Goal: Information Seeking & Learning: Learn about a topic

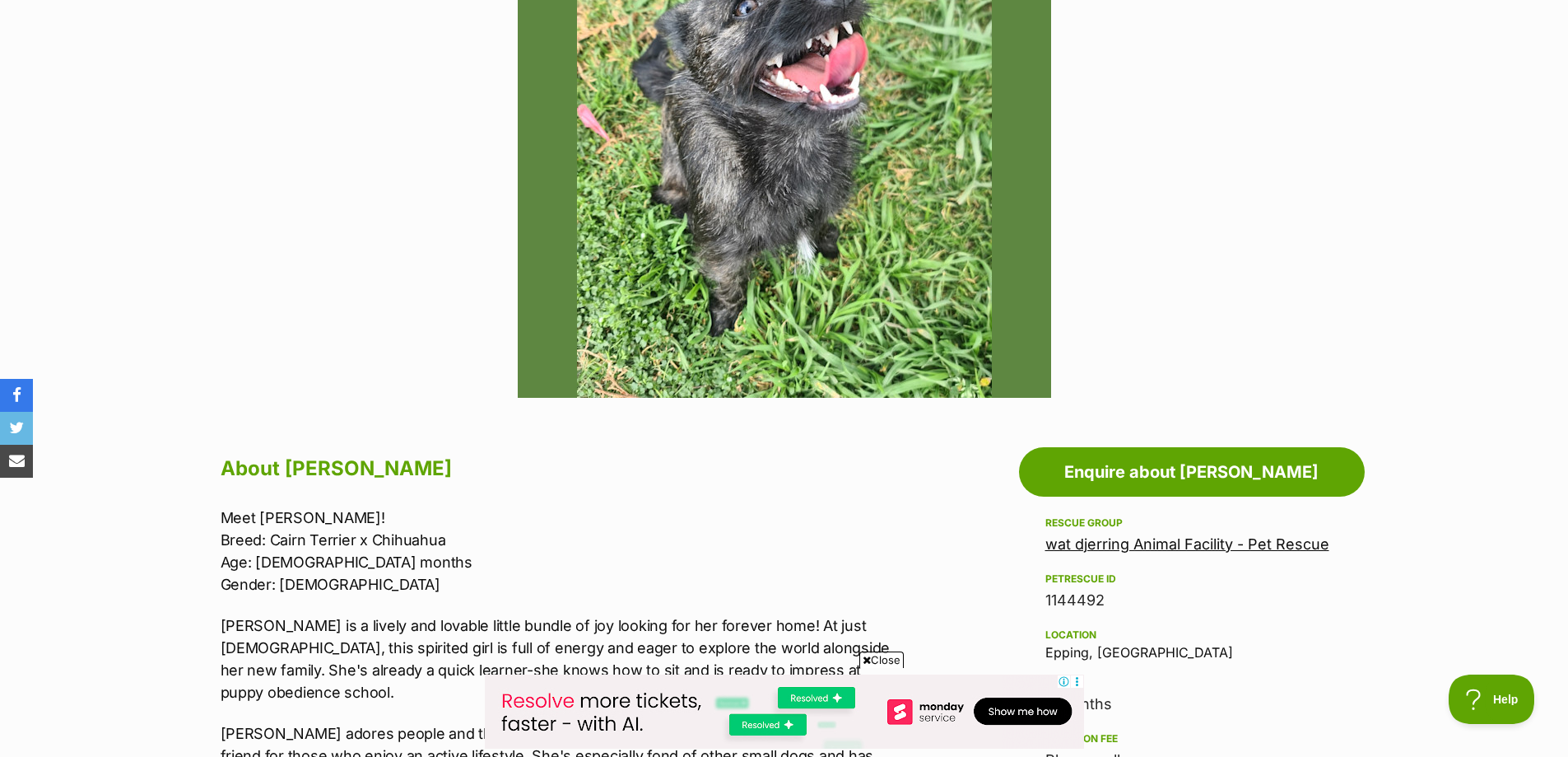
scroll to position [247, 0]
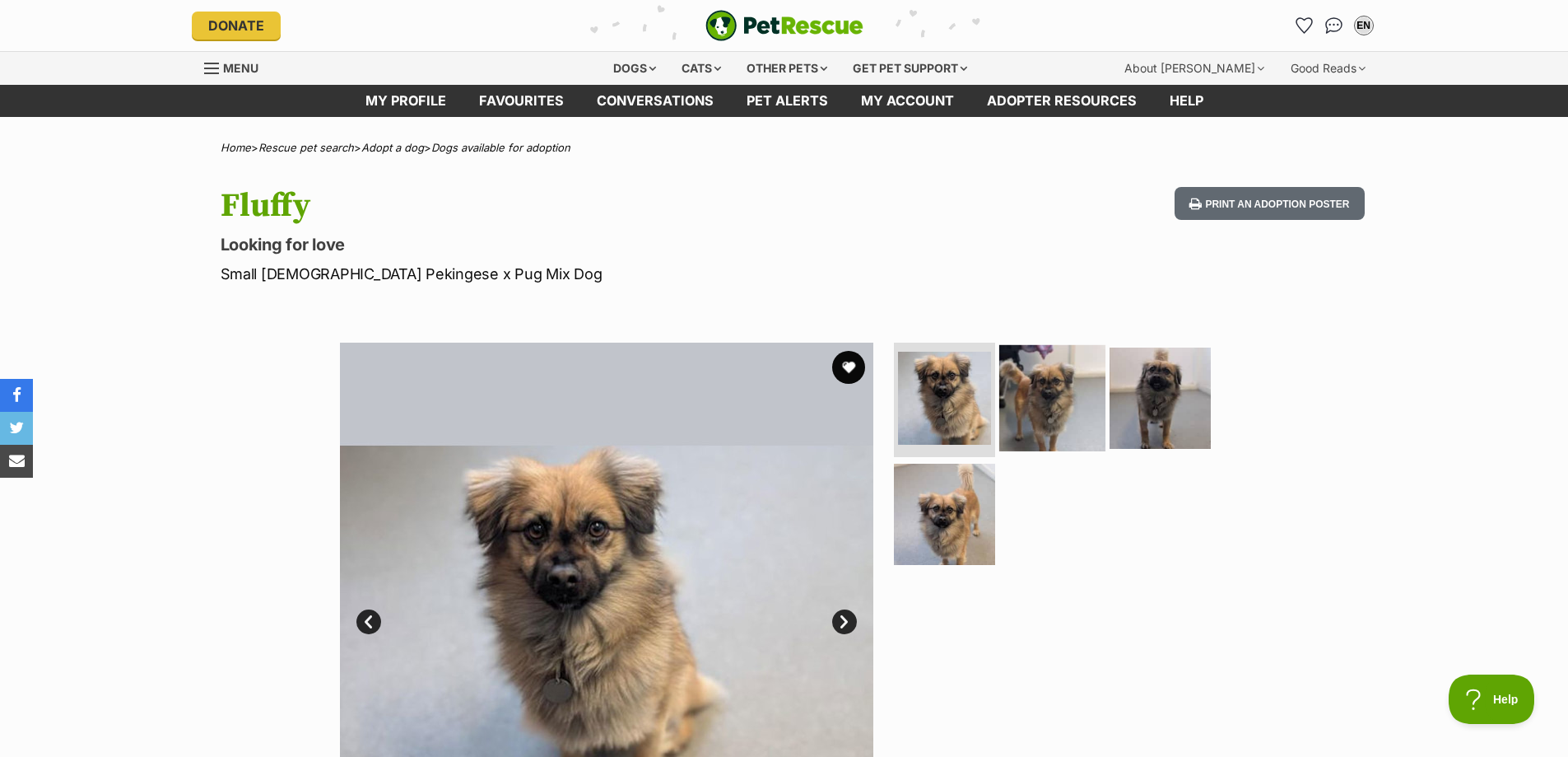
click at [1027, 392] on img at bounding box center [1052, 397] width 107 height 107
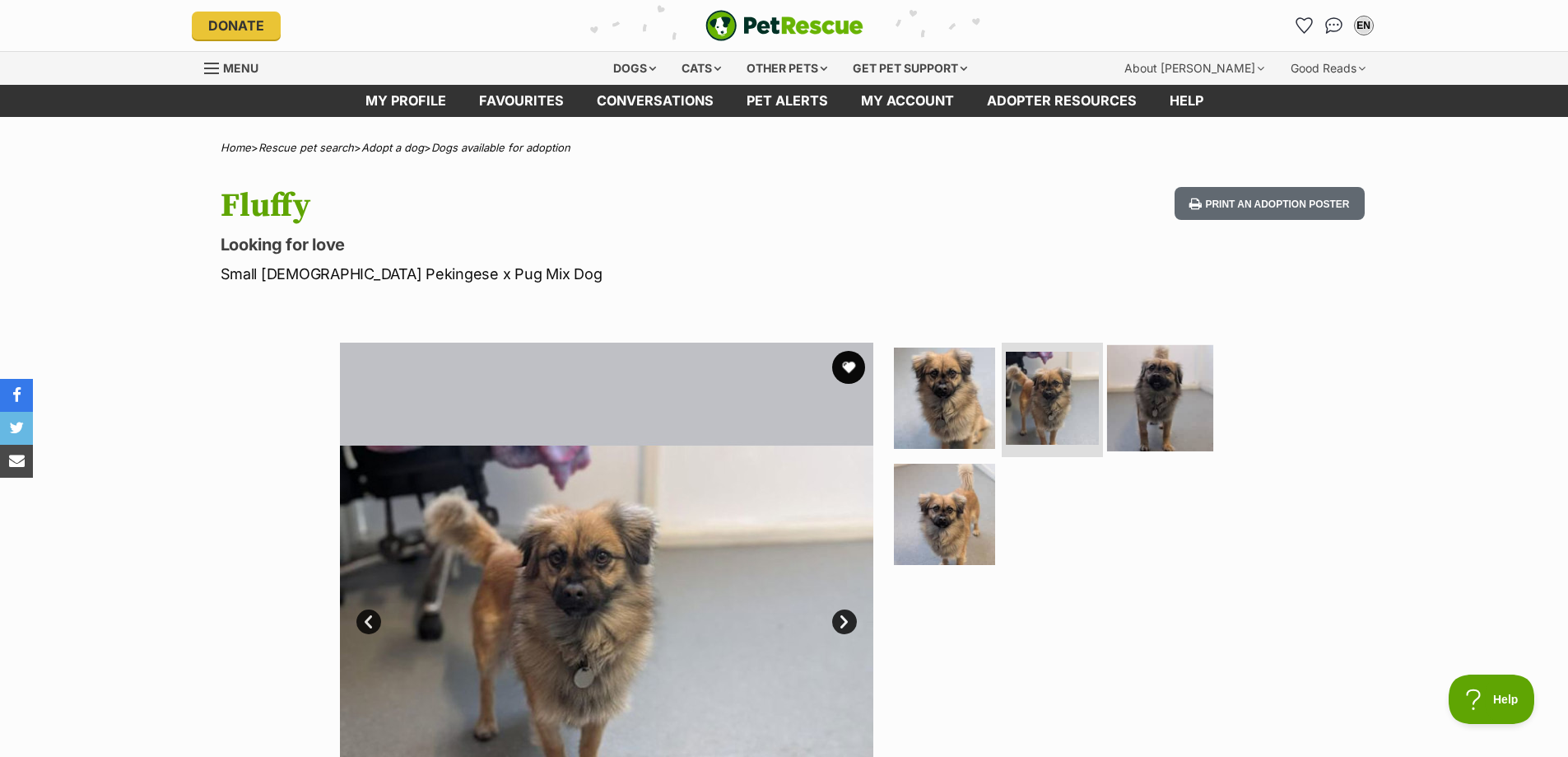
click at [1129, 388] on img at bounding box center [1160, 397] width 107 height 107
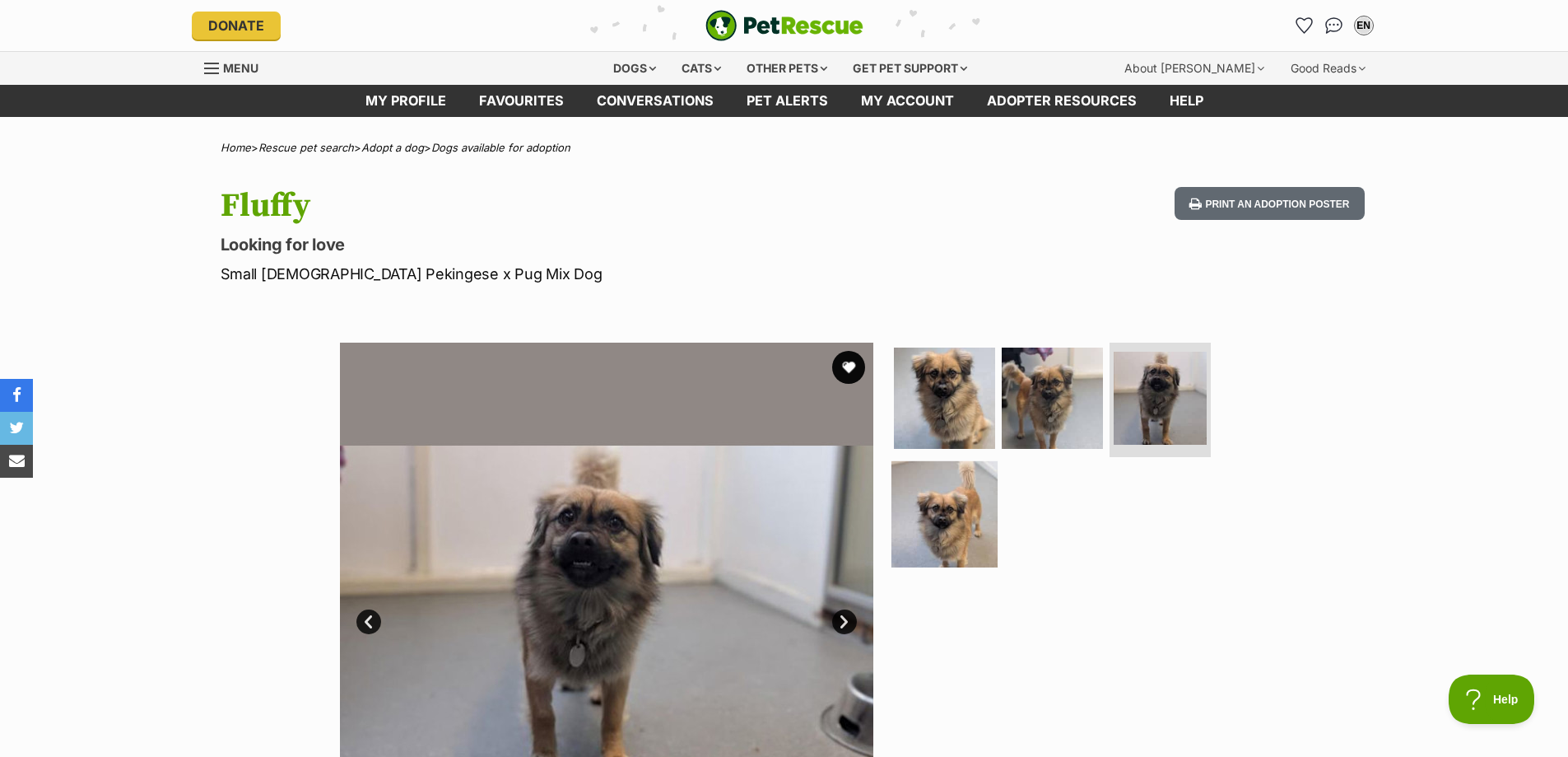
click at [971, 487] on img at bounding box center [944, 514] width 107 height 107
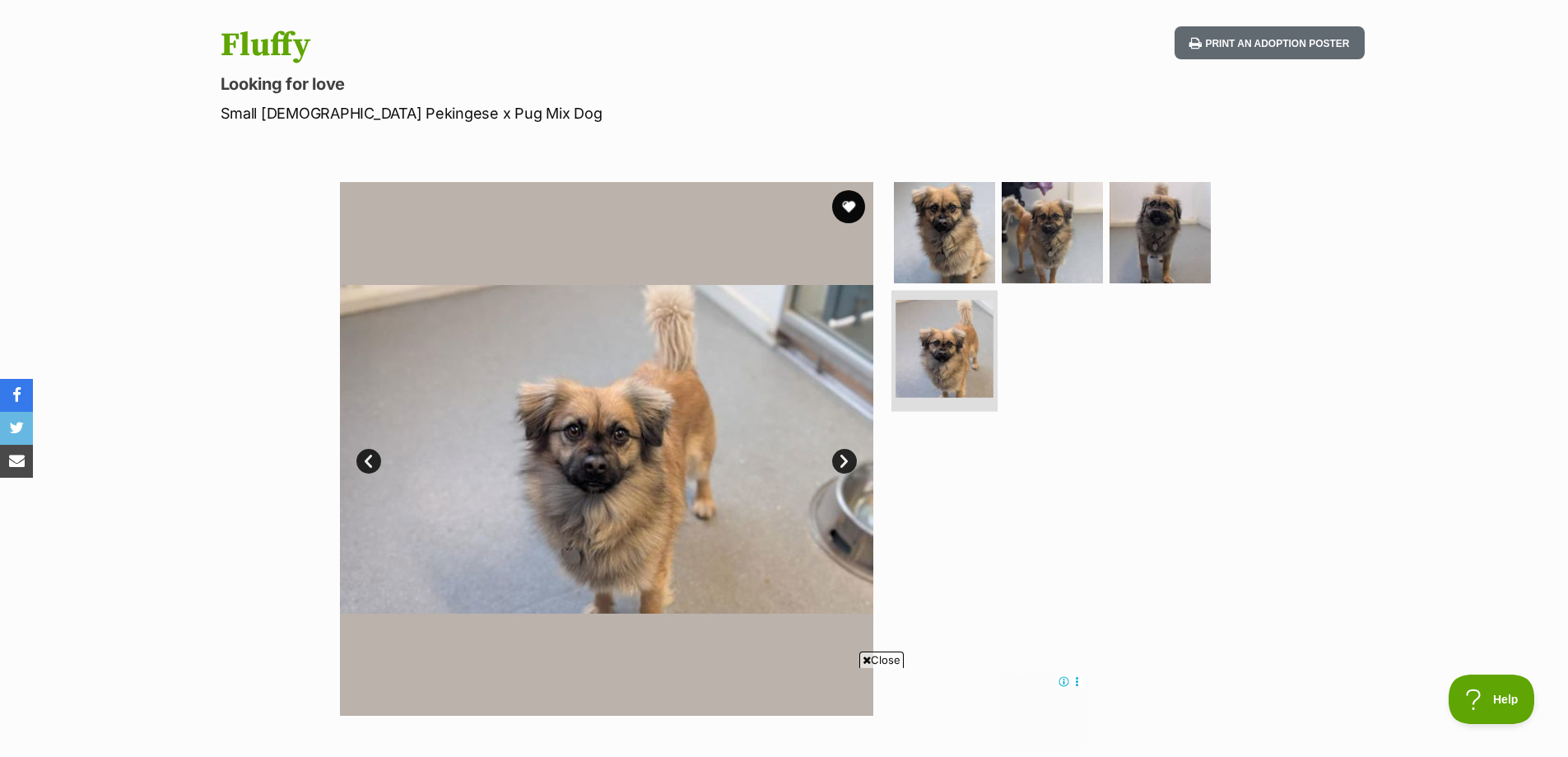
scroll to position [164, 0]
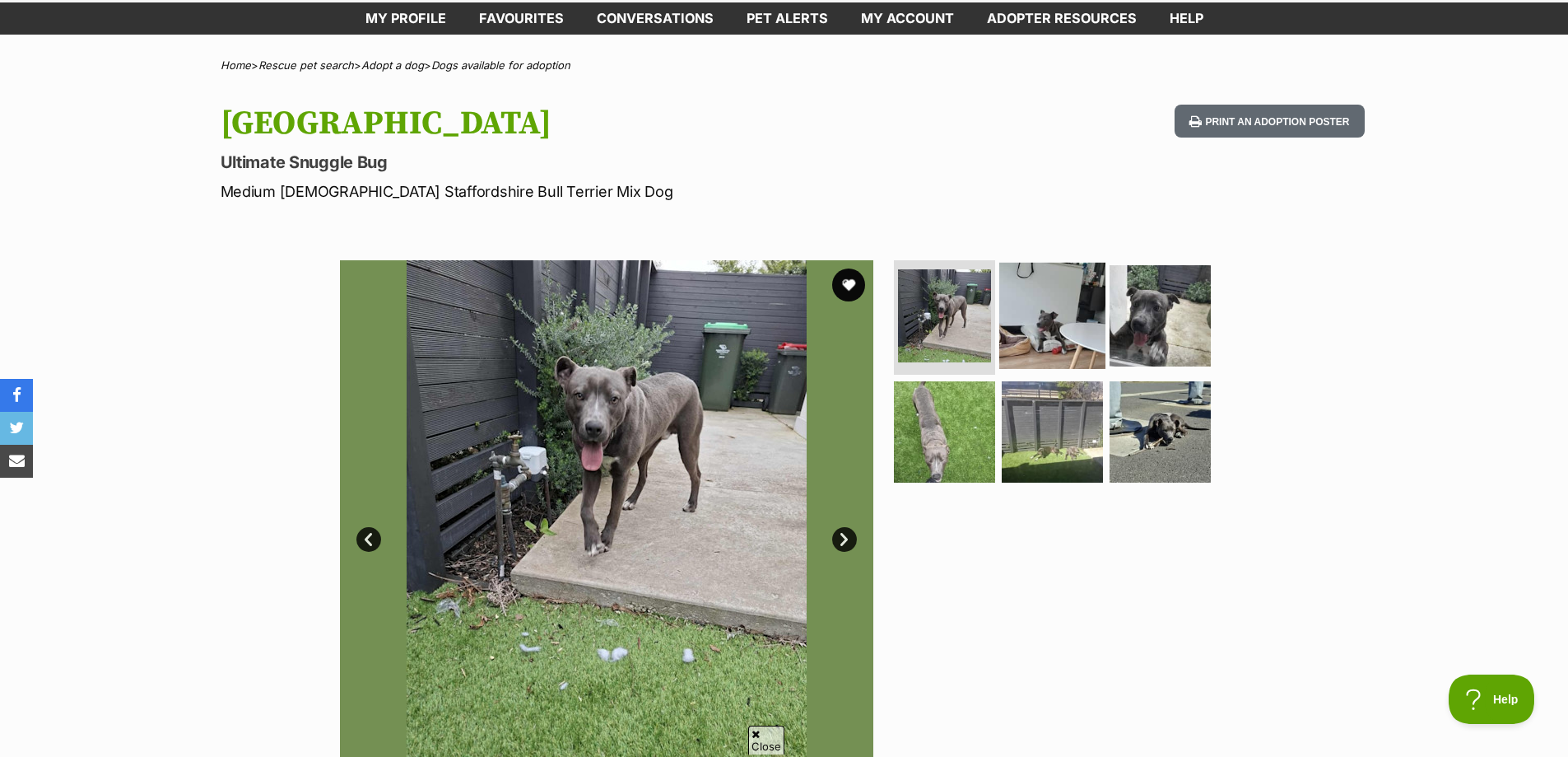
click at [1069, 331] on img at bounding box center [1052, 315] width 107 height 107
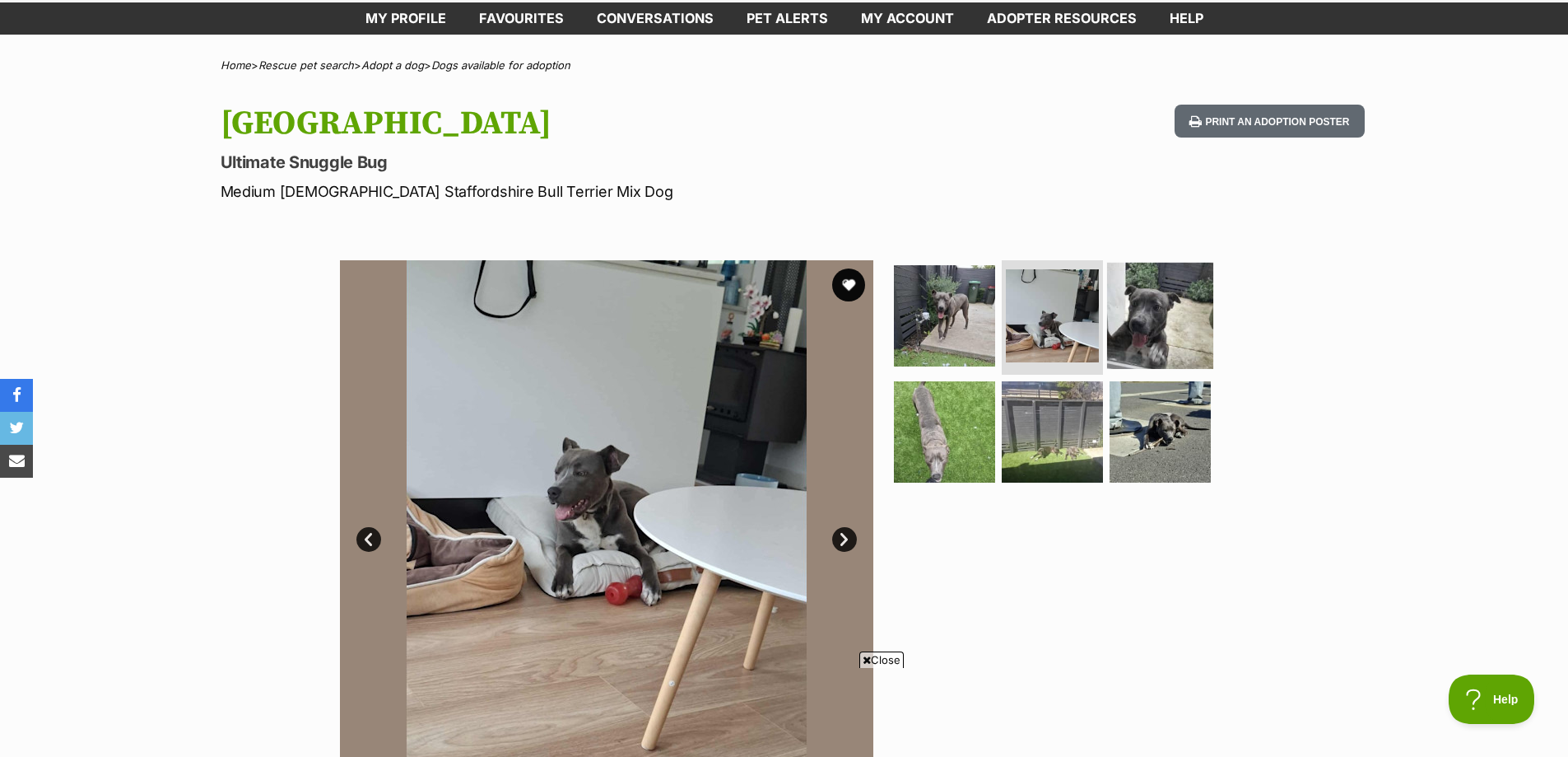
click at [1136, 324] on img at bounding box center [1160, 315] width 107 height 107
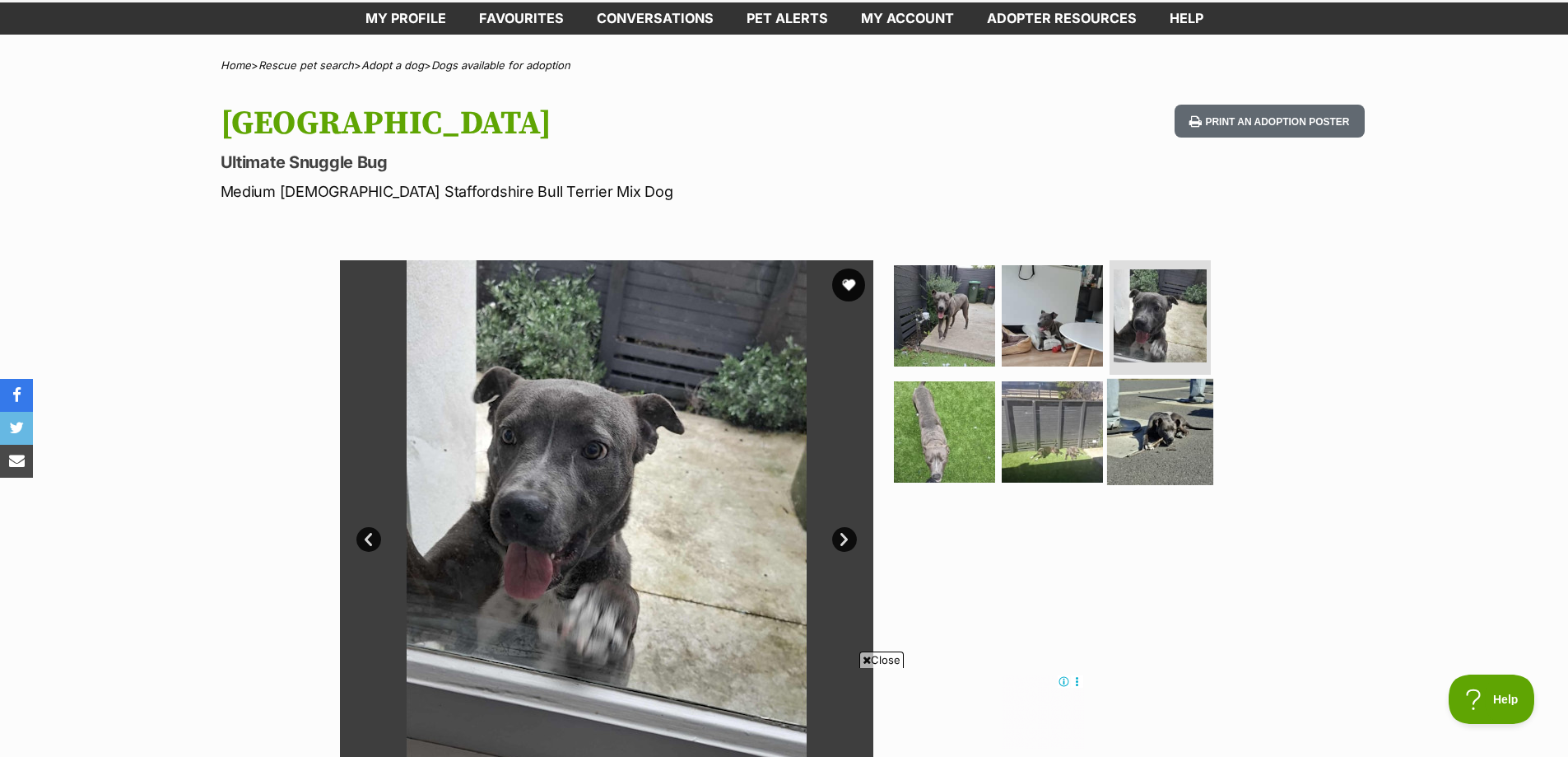
click at [1155, 421] on img at bounding box center [1160, 431] width 107 height 107
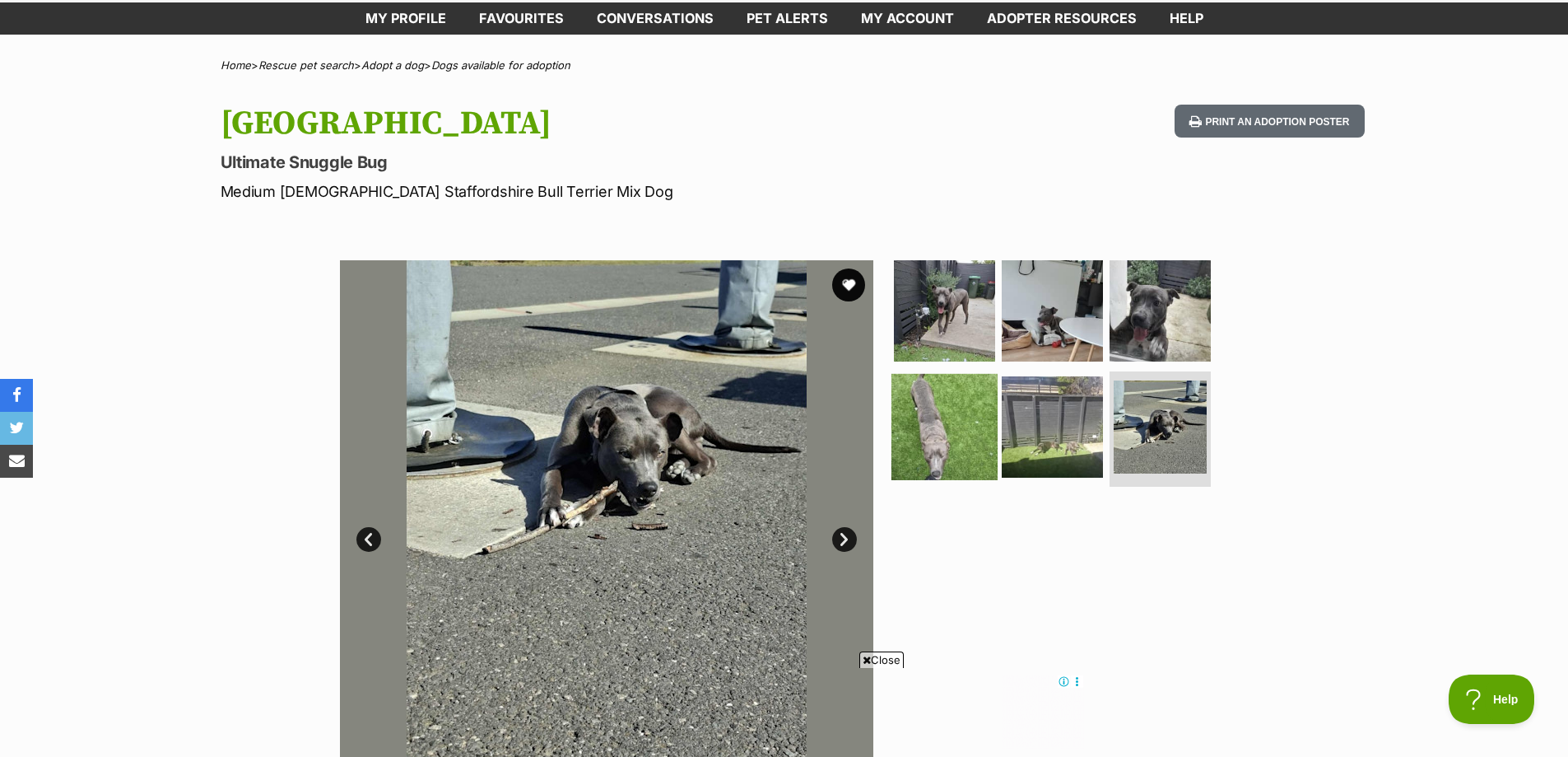
click at [976, 433] on img at bounding box center [944, 426] width 107 height 107
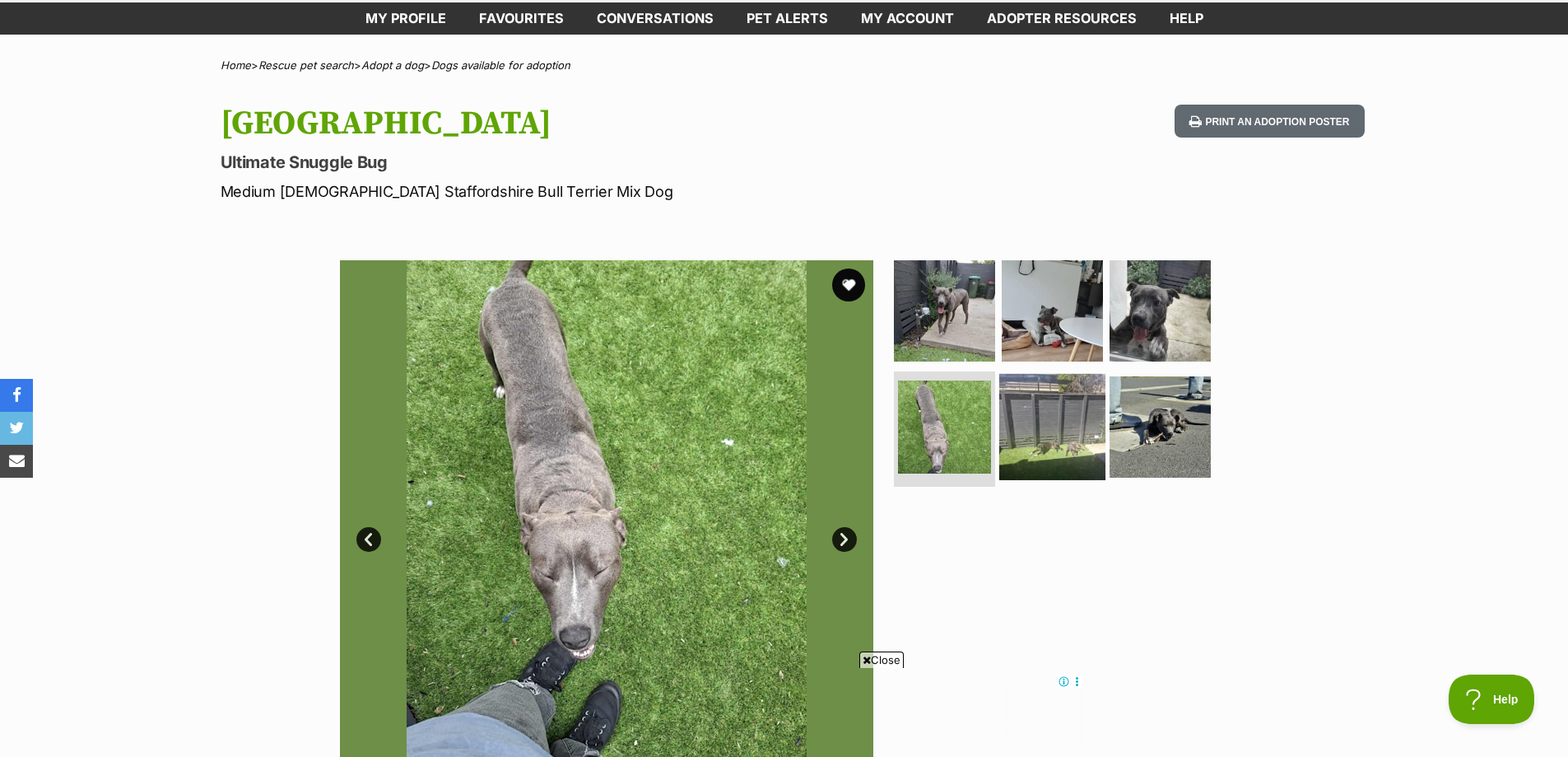
click at [1034, 433] on img at bounding box center [1052, 426] width 107 height 107
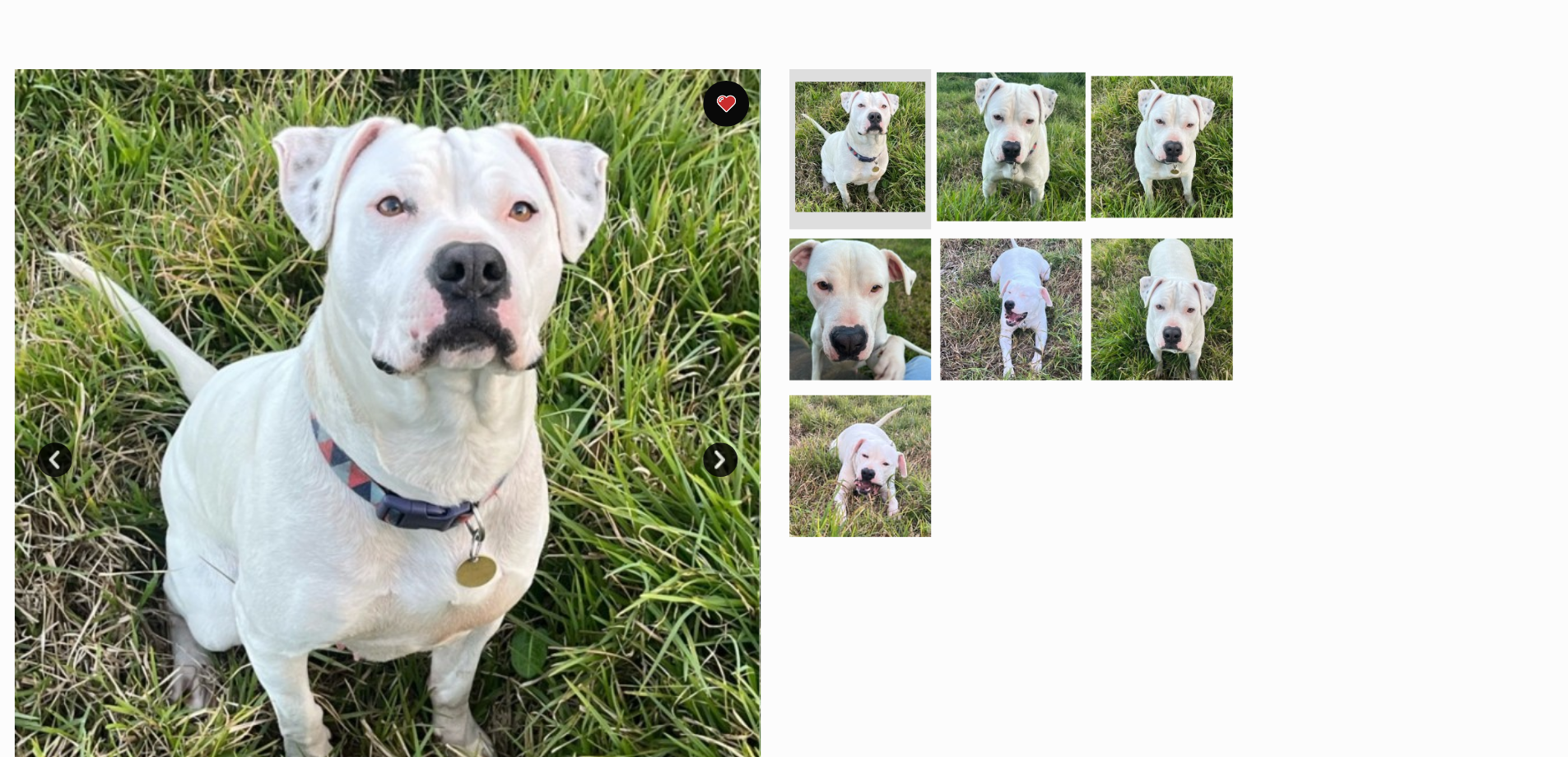
click at [1071, 161] on img at bounding box center [1052, 162] width 107 height 107
